Goal: Task Accomplishment & Management: Use online tool/utility

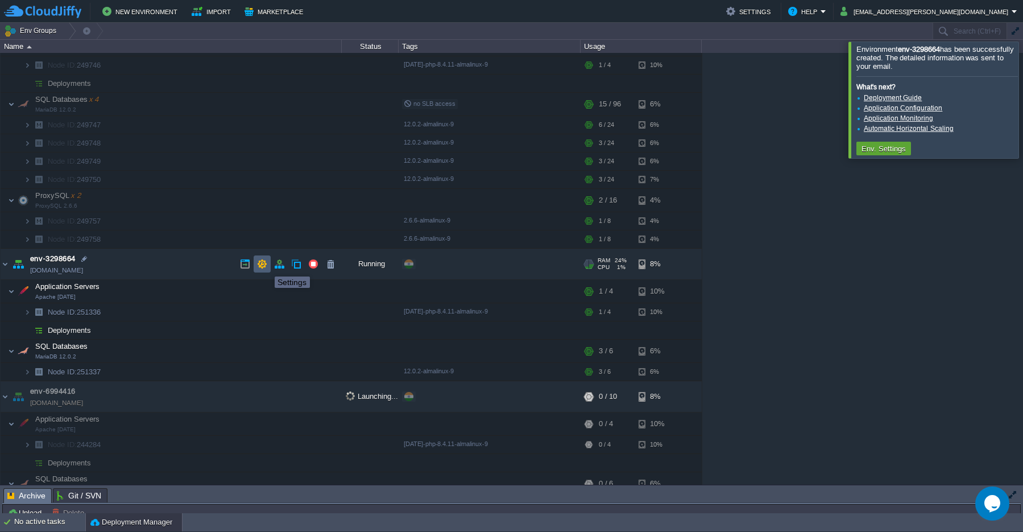
click at [262, 265] on button "button" at bounding box center [262, 264] width 10 height 10
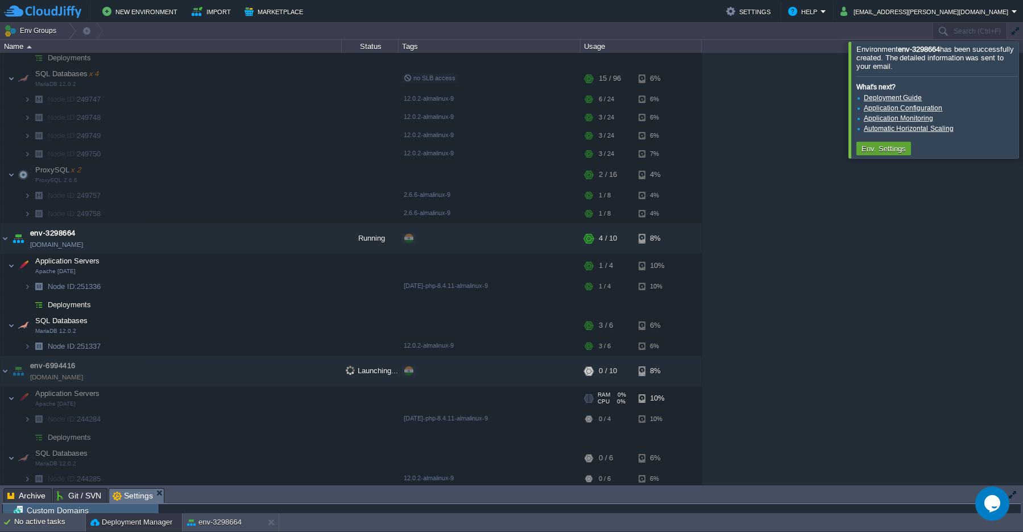
scroll to position [80, 0]
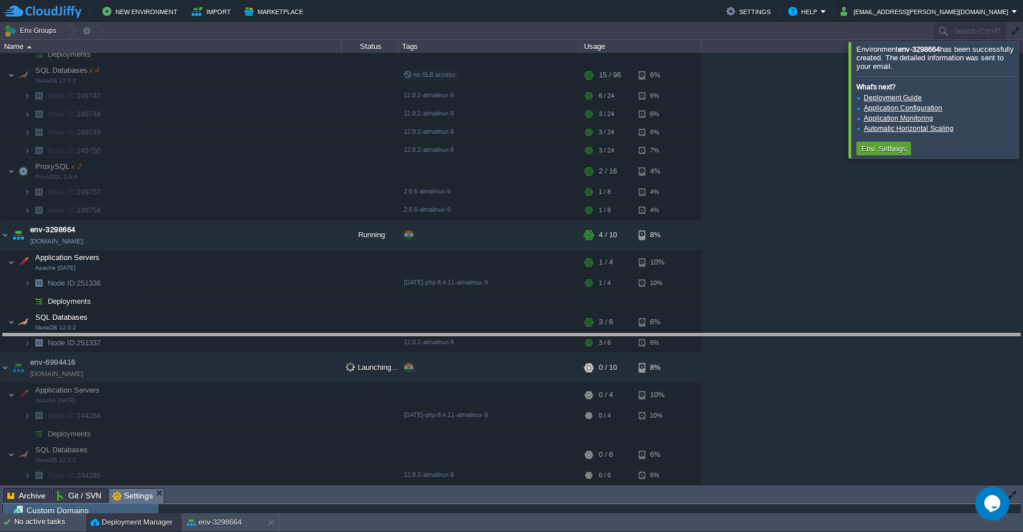
drag, startPoint x: 287, startPoint y: 493, endPoint x: 313, endPoint y: 317, distance: 178.1
click at [313, 317] on body "New Environment Import Marketplace Bonus ₹0.00 Upgrade Account Settings Help [E…" at bounding box center [511, 266] width 1023 height 532
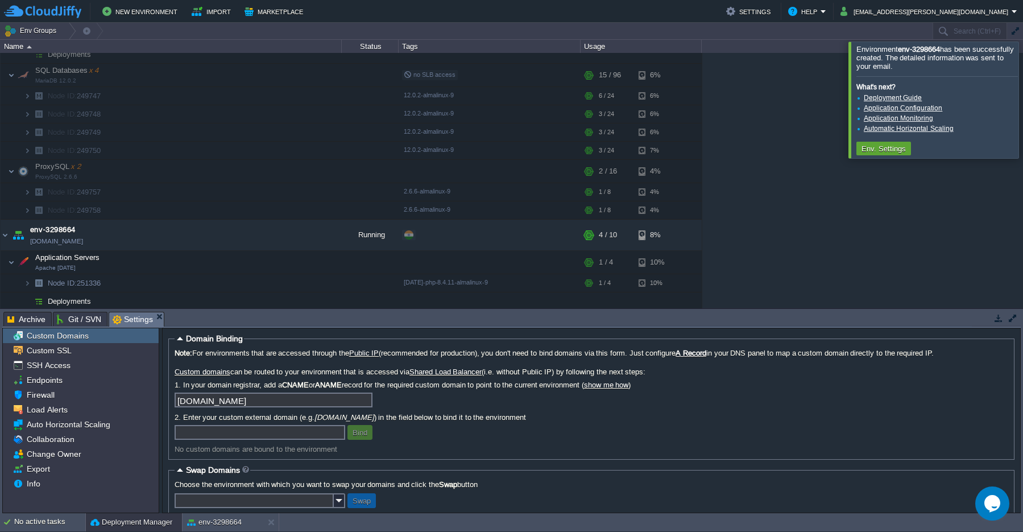
scroll to position [0, 0]
click at [54, 335] on span "Custom Domains" at bounding box center [57, 335] width 66 height 10
click at [209, 434] on input "text" at bounding box center [260, 432] width 171 height 15
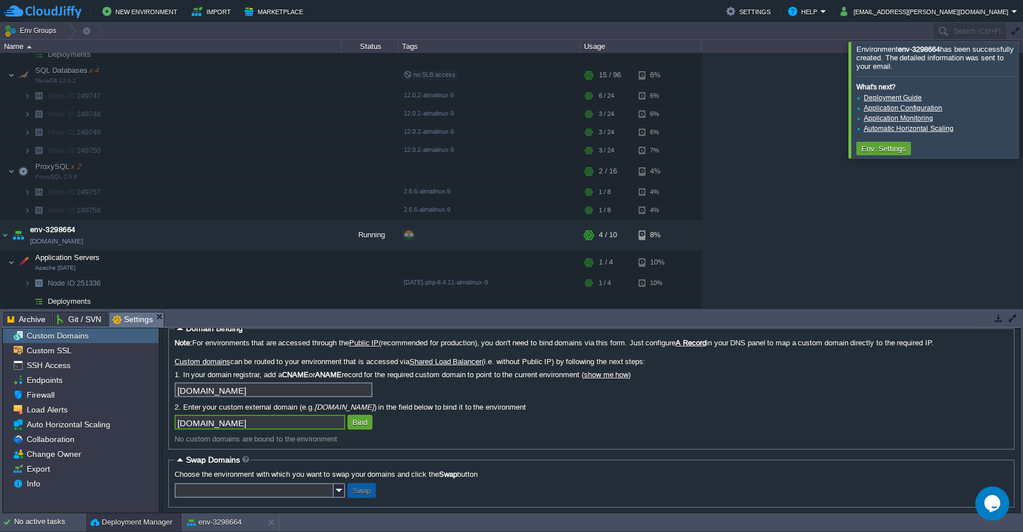
scroll to position [16, 0]
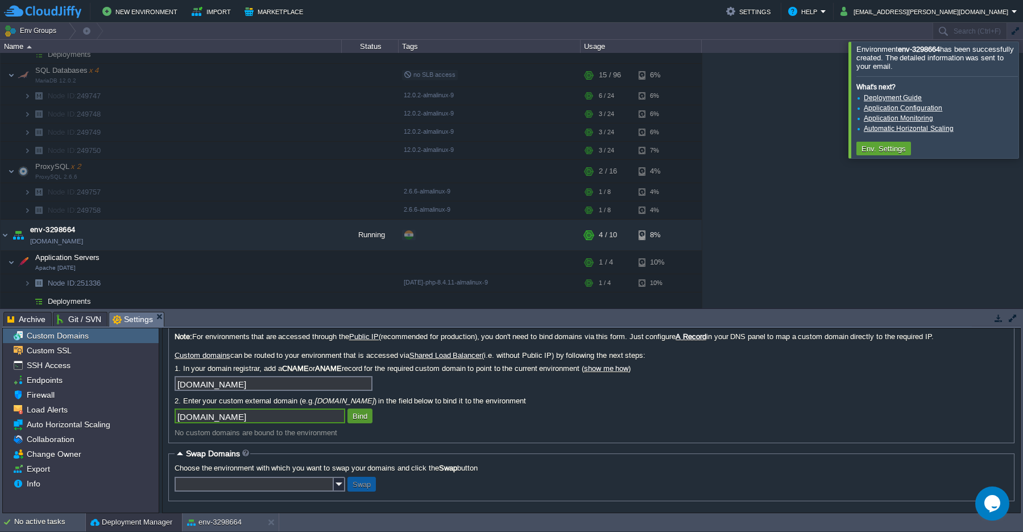
type input "[DOMAIN_NAME]"
click at [360, 422] on td "Bind" at bounding box center [359, 415] width 25 height 15
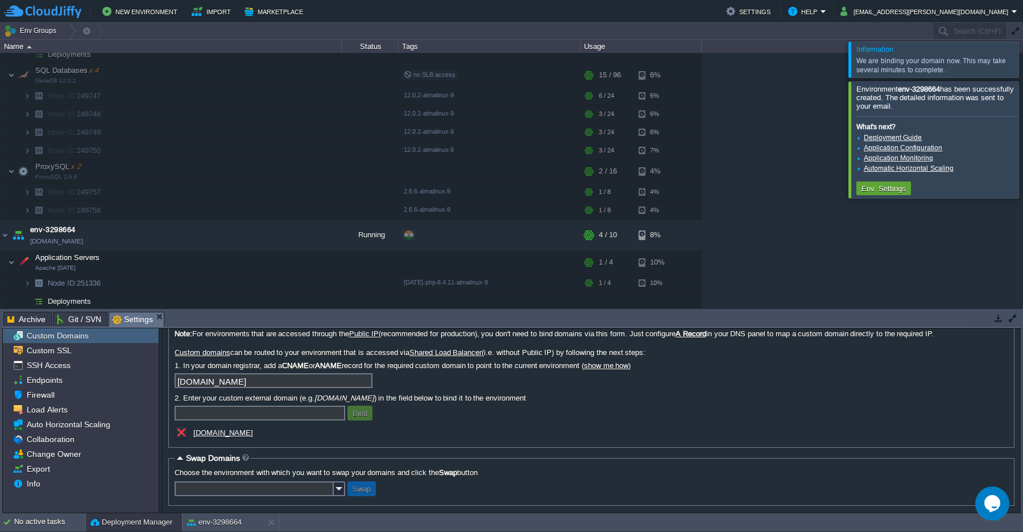
scroll to position [24, 0]
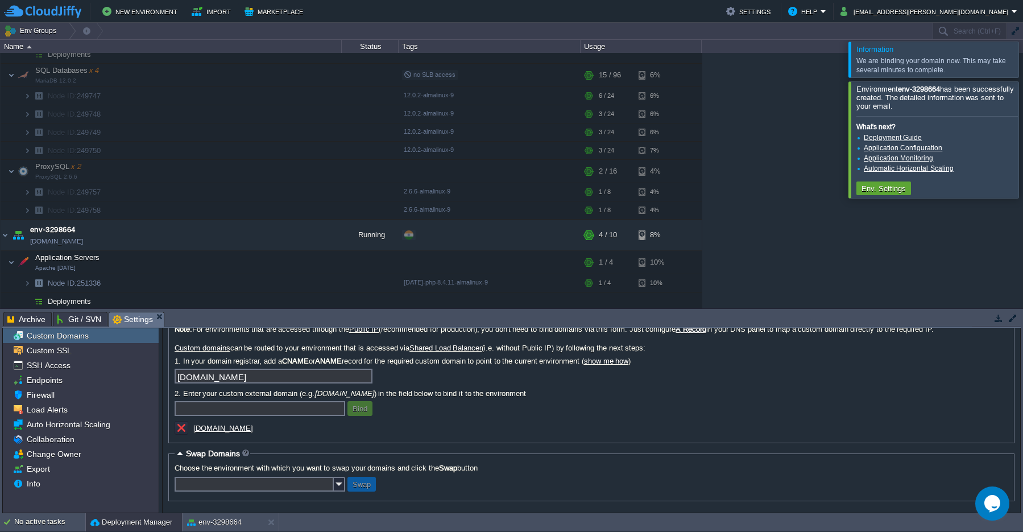
click at [217, 411] on input "text" at bounding box center [260, 408] width 171 height 15
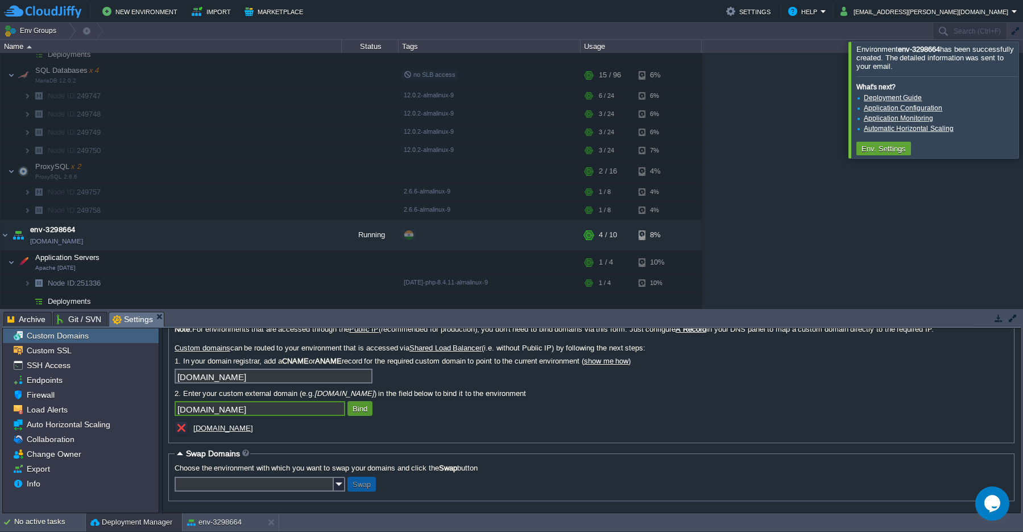
type input "[DOMAIN_NAME]"
click at [361, 414] on td "Bind" at bounding box center [359, 408] width 25 height 15
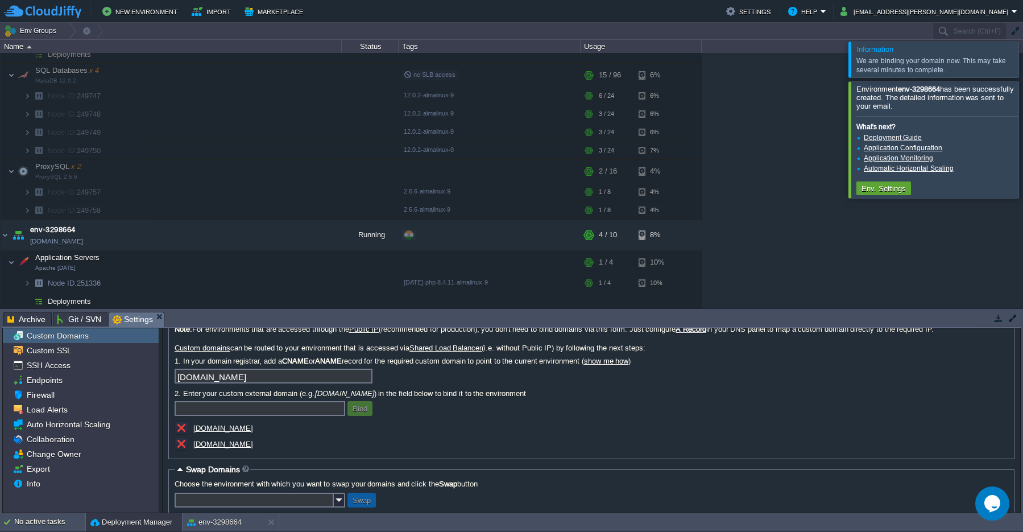
click at [209, 407] on input "text" at bounding box center [260, 408] width 171 height 15
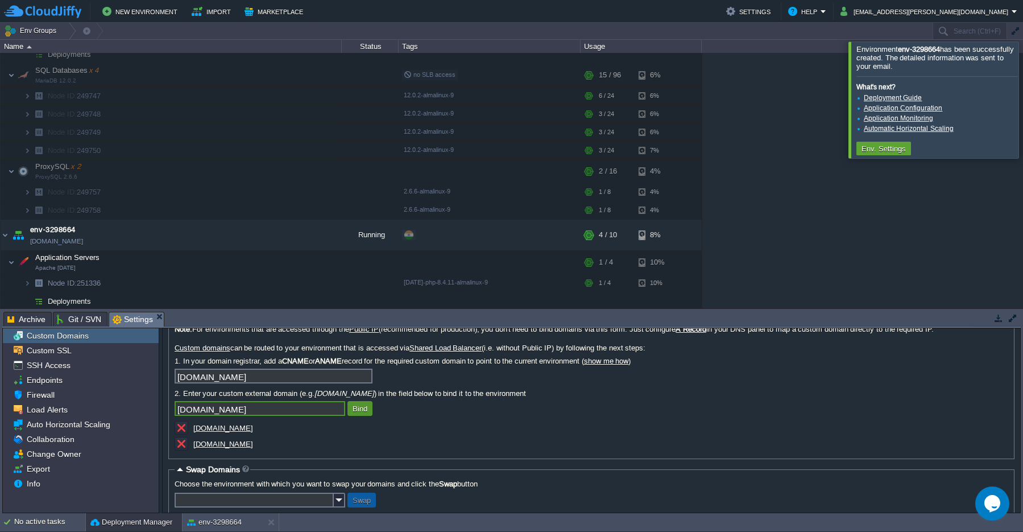
type input "[DOMAIN_NAME]"
click at [356, 414] on td "Bind" at bounding box center [359, 408] width 25 height 15
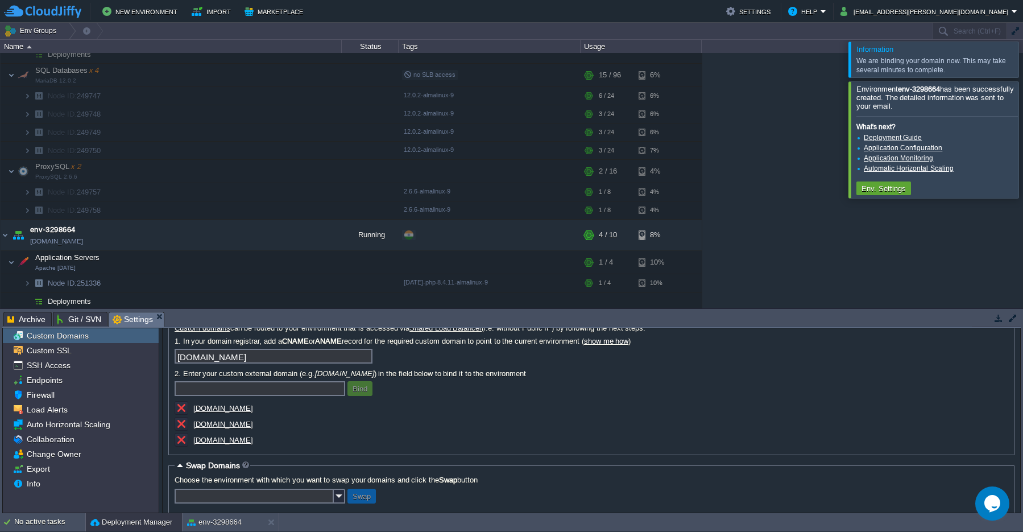
scroll to position [56, 0]
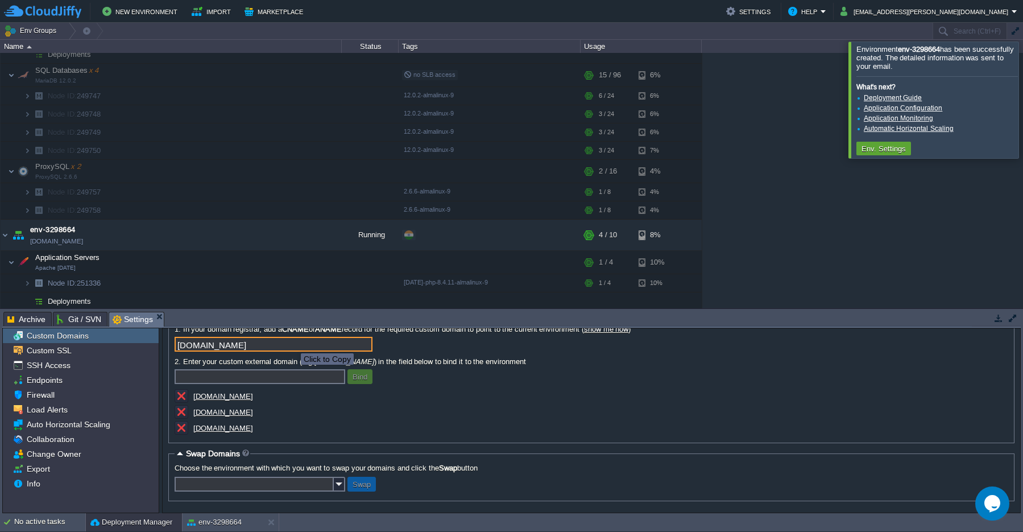
click at [292, 343] on input "[DOMAIN_NAME]" at bounding box center [274, 344] width 198 height 15
click at [243, 238] on button "button" at bounding box center [245, 235] width 10 height 10
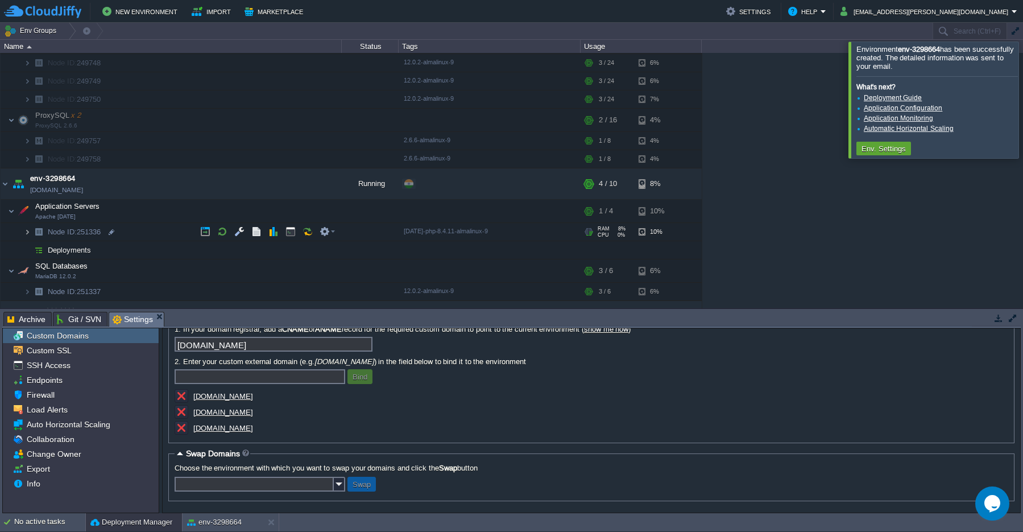
click at [30, 236] on img at bounding box center [27, 232] width 7 height 18
click at [72, 273] on span "Public IP" at bounding box center [72, 268] width 33 height 18
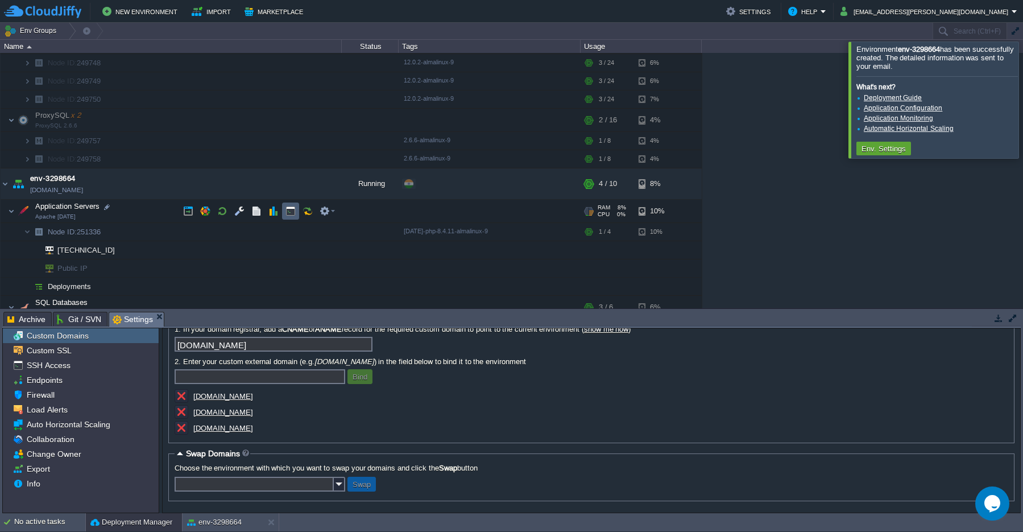
click at [290, 213] on button "button" at bounding box center [290, 211] width 10 height 10
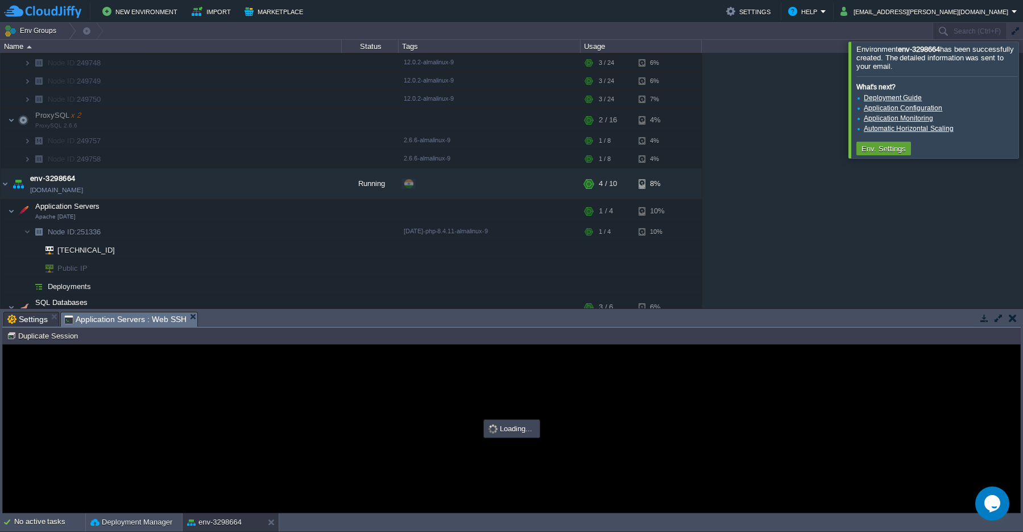
scroll to position [0, 0]
type input "#000000"
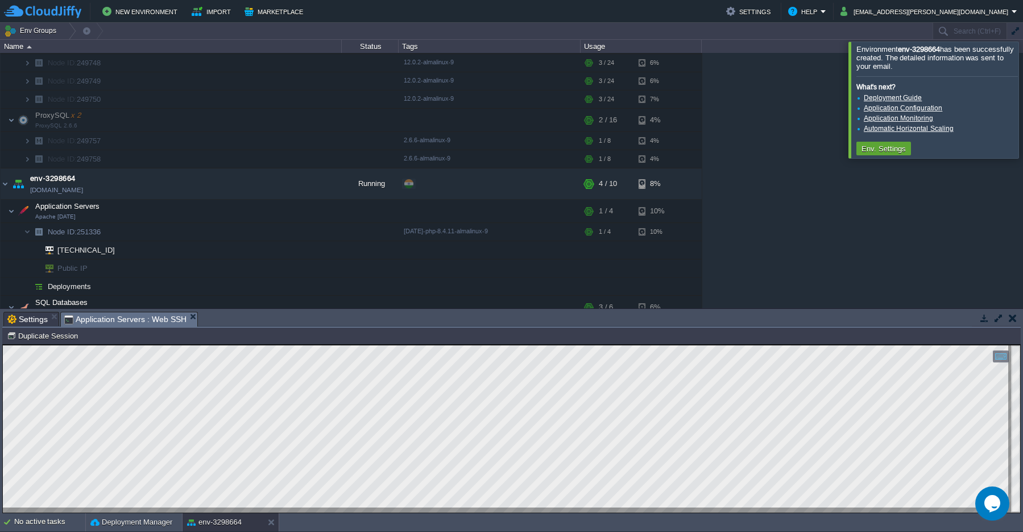
scroll to position [5, 0]
click at [1001, 322] on button "button" at bounding box center [998, 318] width 10 height 10
